Goal: Task Accomplishment & Management: Manage account settings

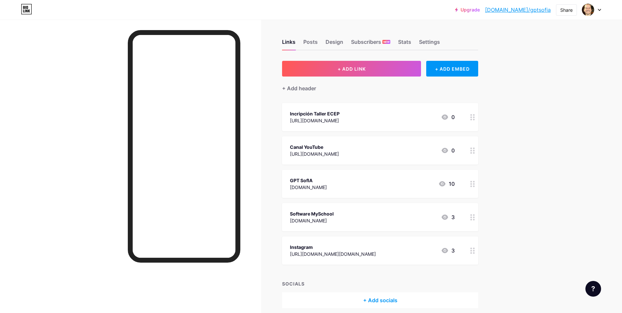
click at [394, 250] on div "Instagram [URL][DOMAIN_NAME][DOMAIN_NAME] 3" at bounding box center [372, 250] width 165 height 15
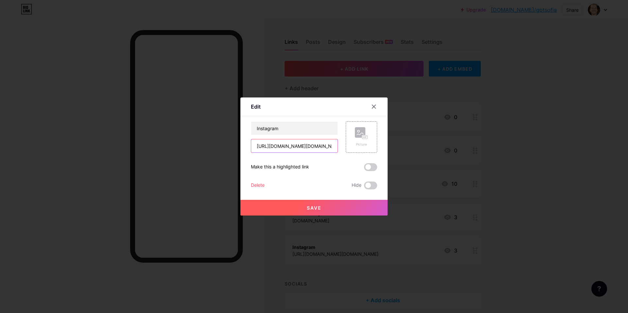
scroll to position [0, 10]
drag, startPoint x: 253, startPoint y: 144, endPoint x: 593, endPoint y: 237, distance: 351.8
click at [622, 242] on div "Edit Content YouTube Play YouTube video without leaving your page. ADD Vimeo Pl…" at bounding box center [314, 156] width 628 height 313
paste input "[DOMAIN_NAME][URL][DOMAIN_NAME]"
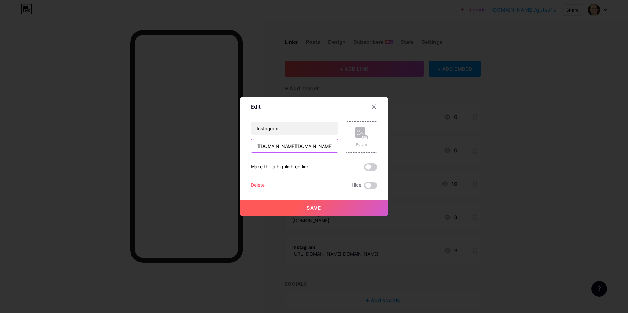
type input "[URL][DOMAIN_NAME][DOMAIN_NAME]"
click at [326, 204] on button "Save" at bounding box center [313, 208] width 147 height 16
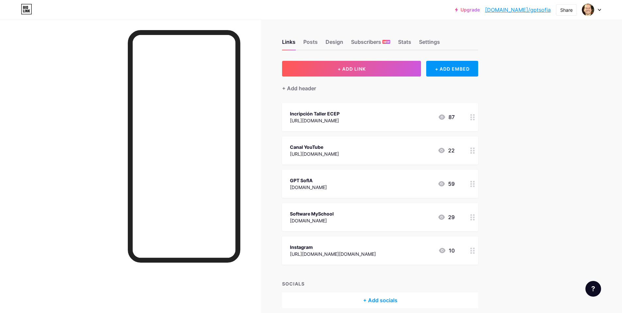
click at [336, 253] on div "[URL][DOMAIN_NAME][DOMAIN_NAME]" at bounding box center [333, 253] width 86 height 7
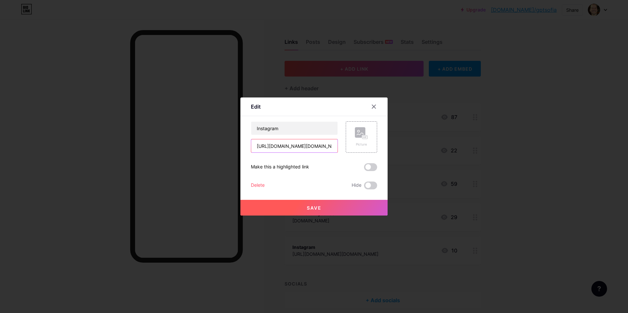
click at [303, 146] on input "[URL][DOMAIN_NAME][DOMAIN_NAME]" at bounding box center [294, 145] width 86 height 13
click at [368, 107] on div at bounding box center [374, 107] width 12 height 12
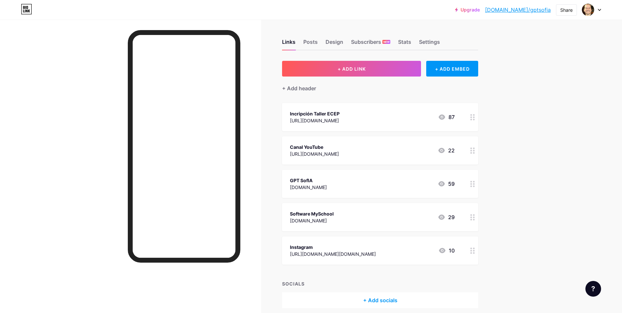
click at [475, 250] on icon at bounding box center [472, 250] width 5 height 6
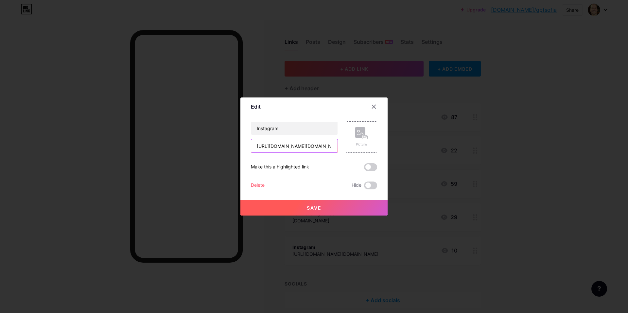
drag, startPoint x: 252, startPoint y: 146, endPoint x: 627, endPoint y: 216, distance: 382.0
click at [622, 216] on div "Edit Content YouTube Play YouTube video without leaving your page. ADD Vimeo Pl…" at bounding box center [314, 156] width 628 height 313
paste input "[URL][DOMAIN_NAME][DOMAIN_NAME]"
type input "[URL][DOMAIN_NAME][DOMAIN_NAME]"
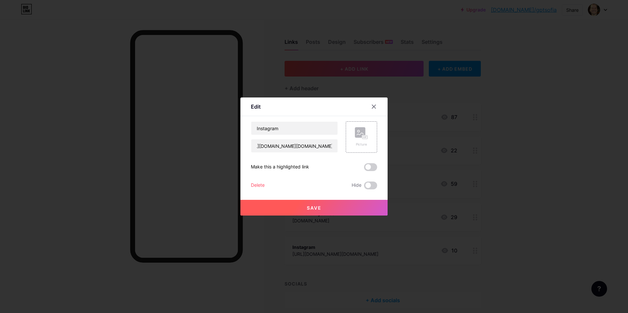
click at [307, 205] on span "Save" at bounding box center [314, 208] width 15 height 6
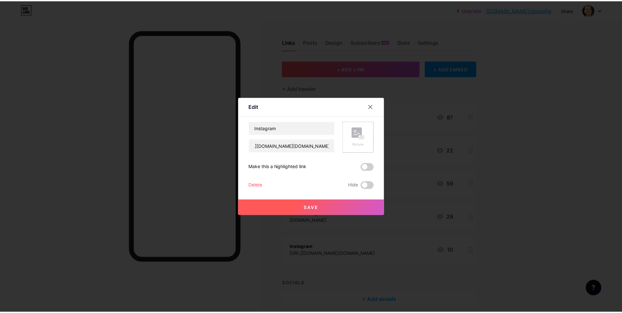
scroll to position [0, 0]
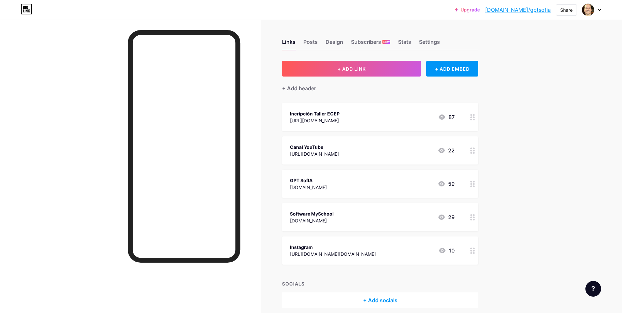
click at [336, 252] on div "[URL][DOMAIN_NAME][DOMAIN_NAME]" at bounding box center [333, 253] width 86 height 7
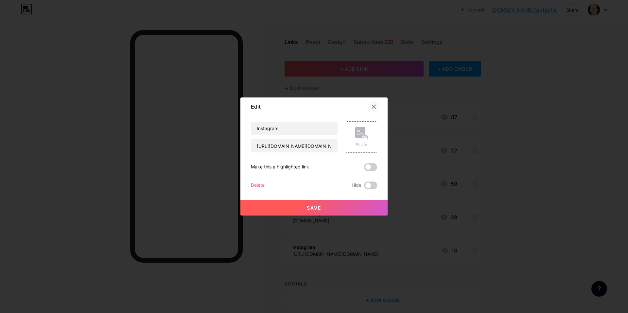
click at [368, 104] on div at bounding box center [374, 107] width 12 height 12
